Goal: Task Accomplishment & Management: Manage account settings

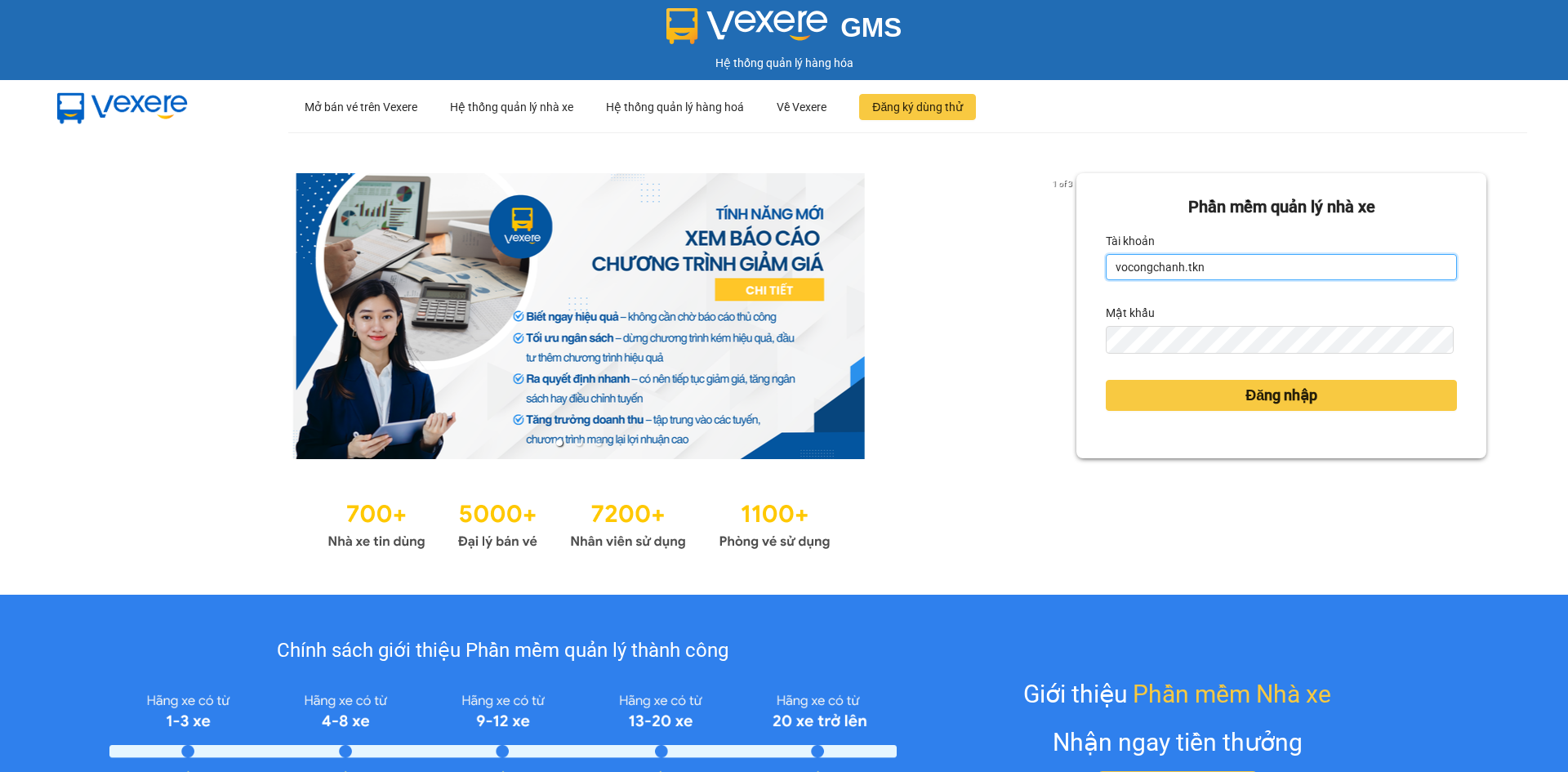
click at [1355, 268] on input "vocongchanh.tkn" at bounding box center [1281, 267] width 352 height 26
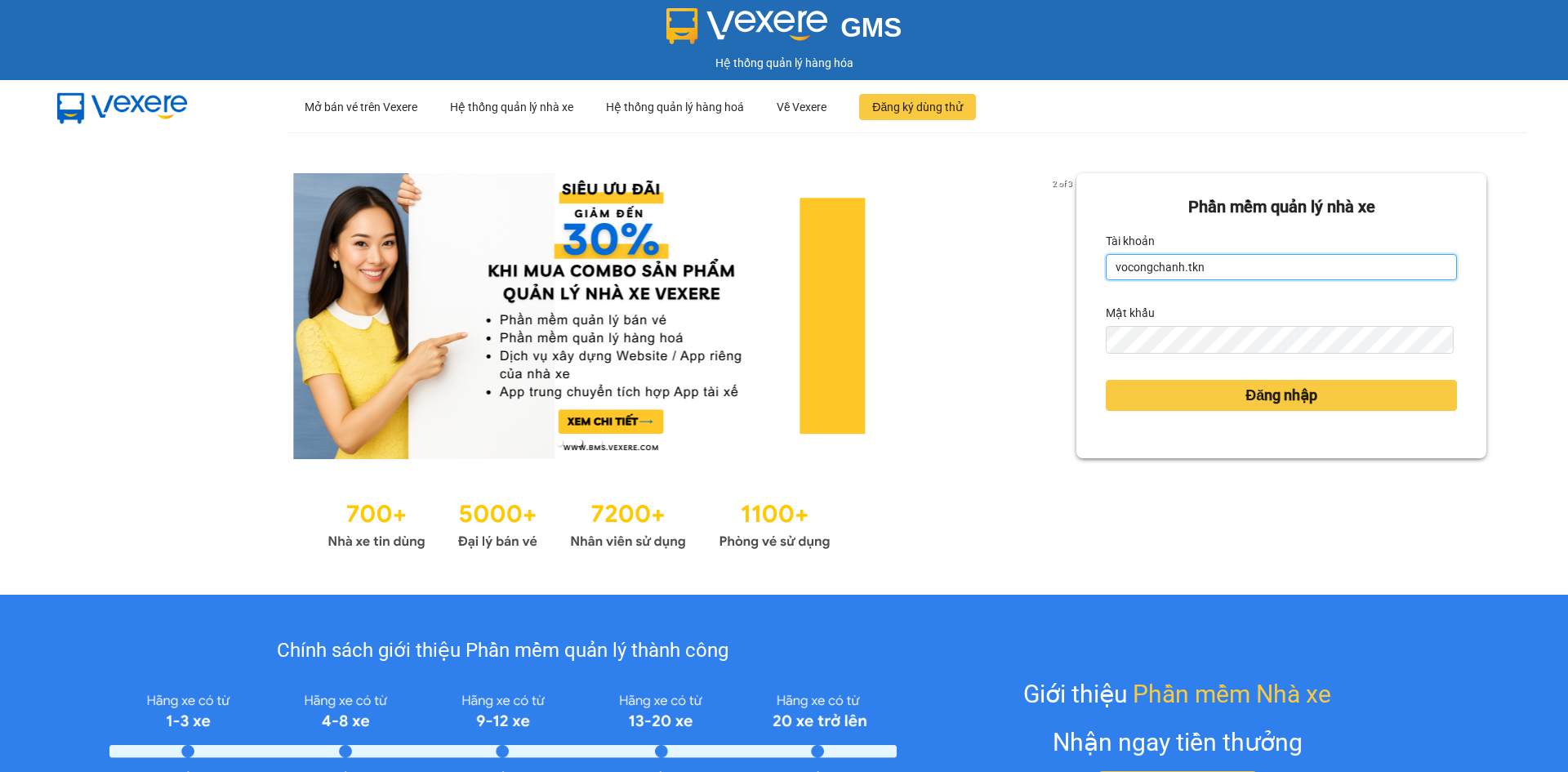
type input "kieutrang.tkn"
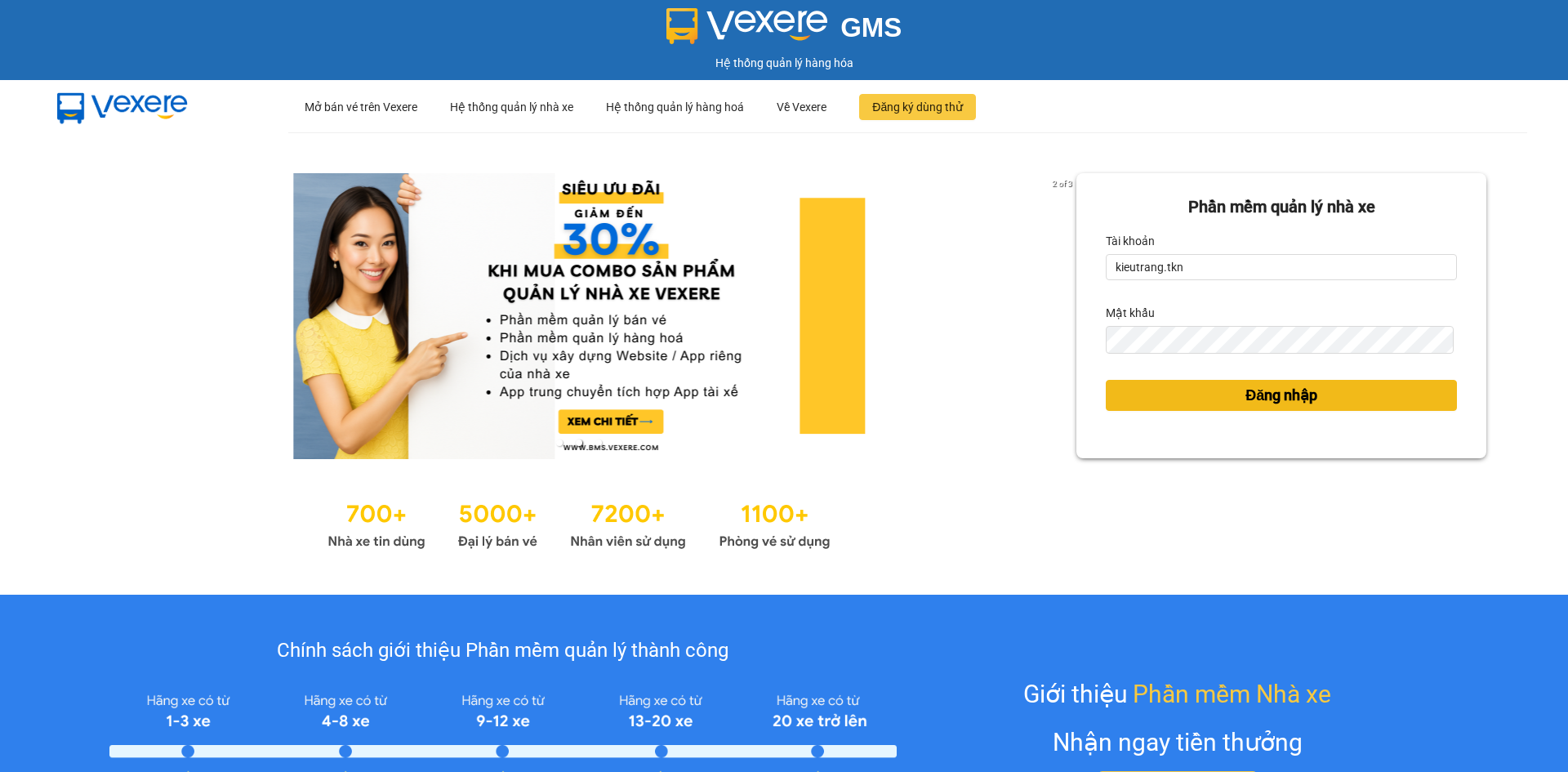
click at [1189, 404] on button "Đăng nhập" at bounding box center [1281, 396] width 352 height 31
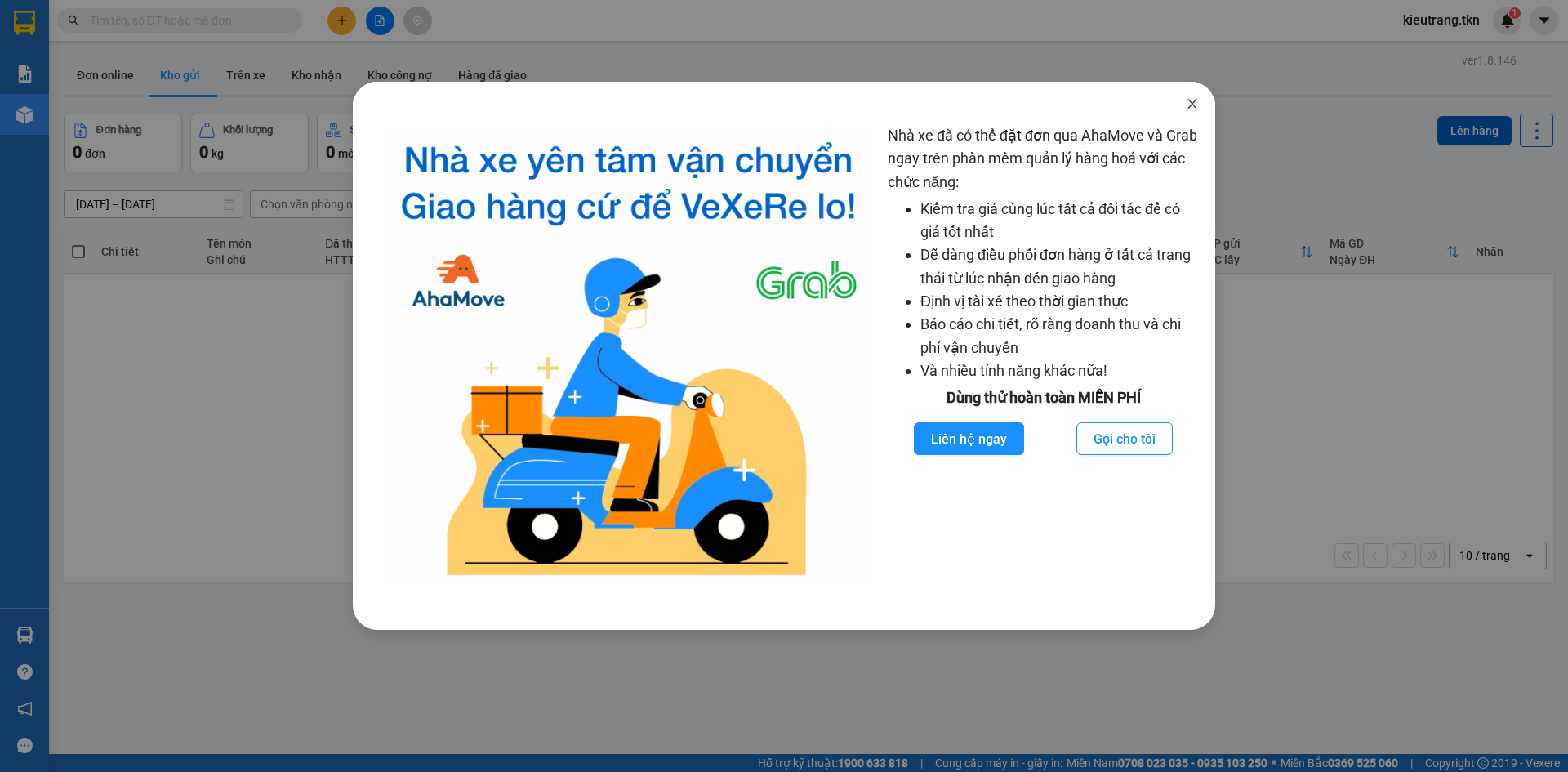
click at [1201, 100] on span "Close" at bounding box center [1193, 105] width 46 height 46
